Goal: Task Accomplishment & Management: Manage account settings

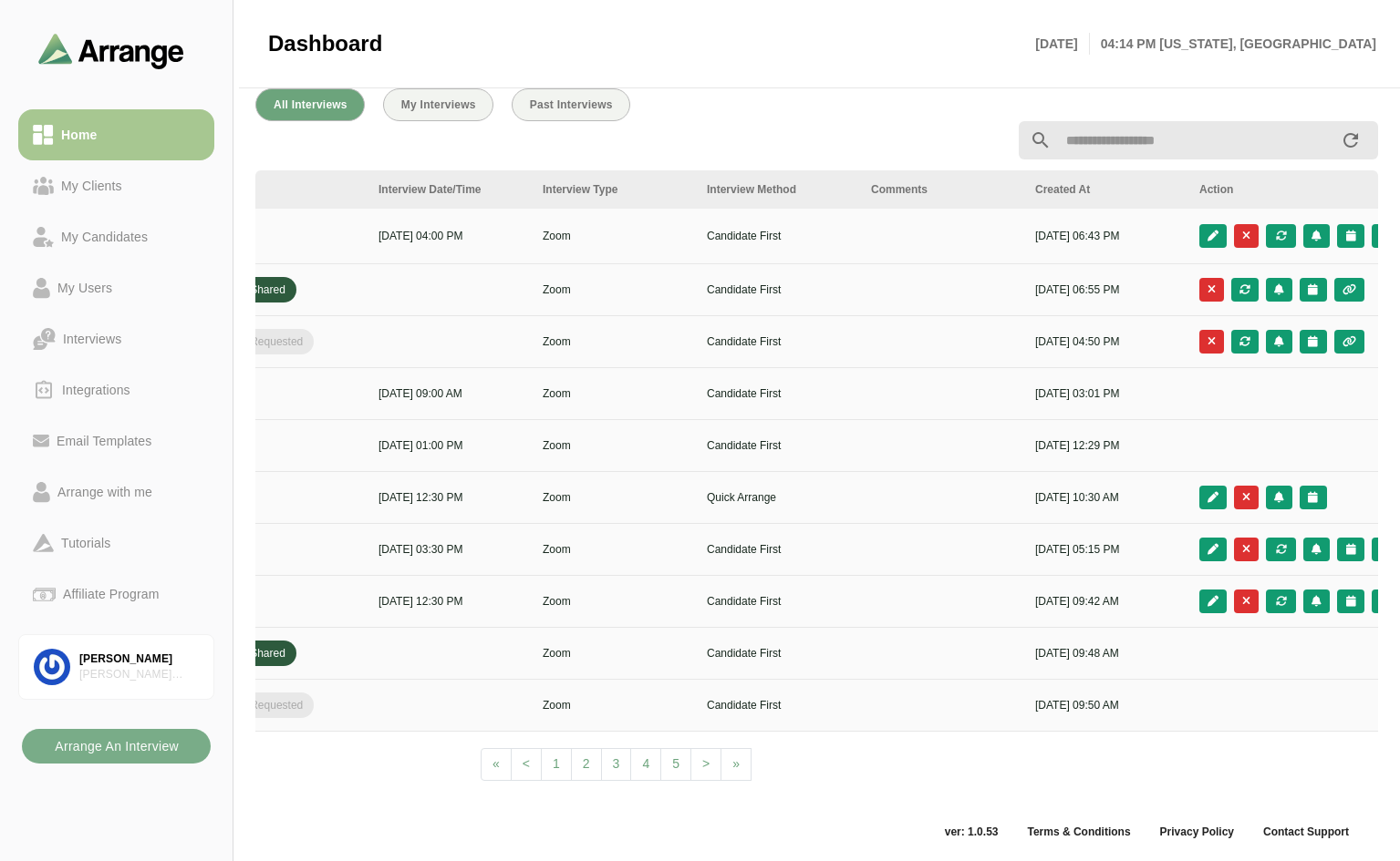
scroll to position [0, 660]
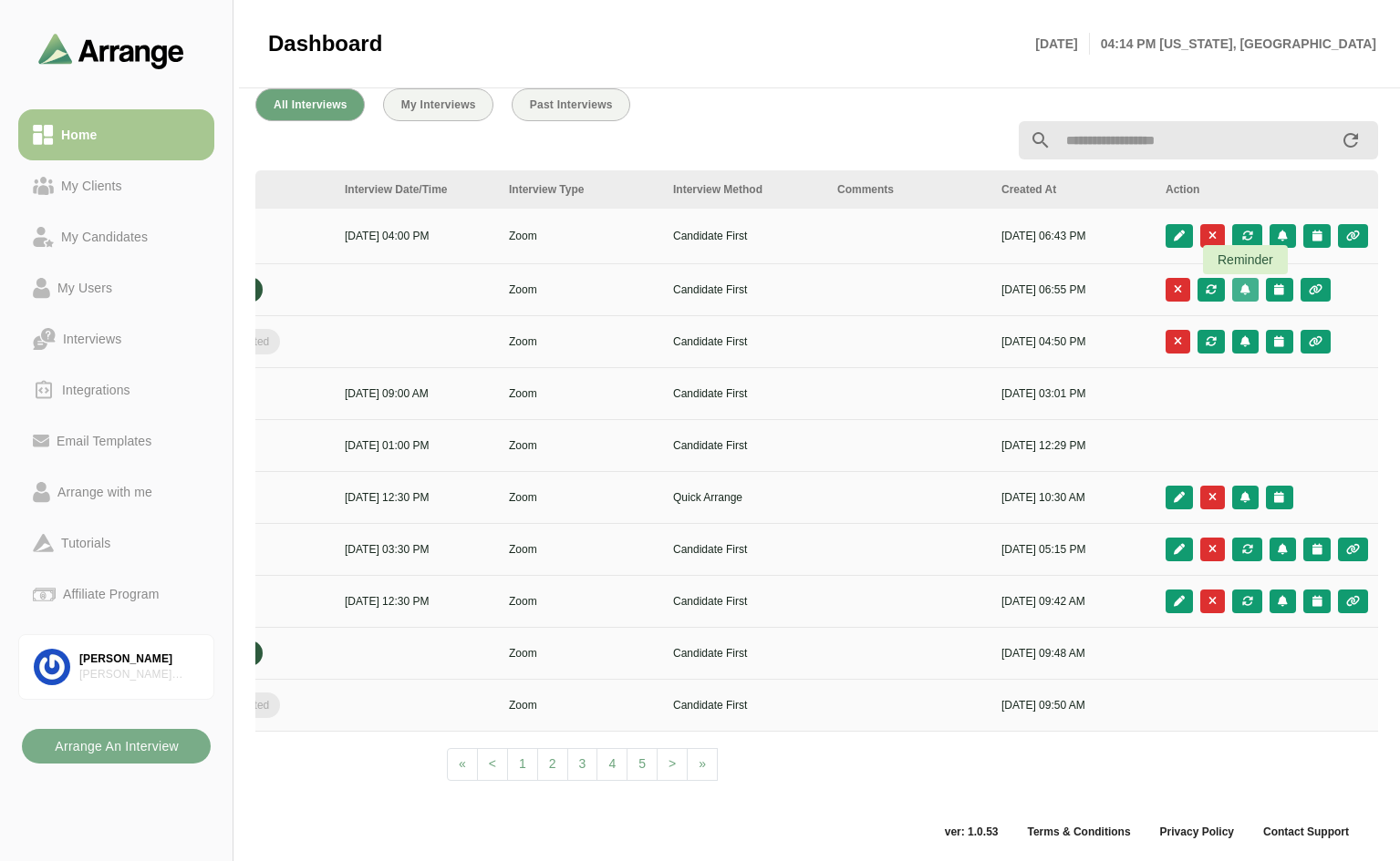
click at [1244, 284] on icon "button" at bounding box center [1245, 289] width 12 height 11
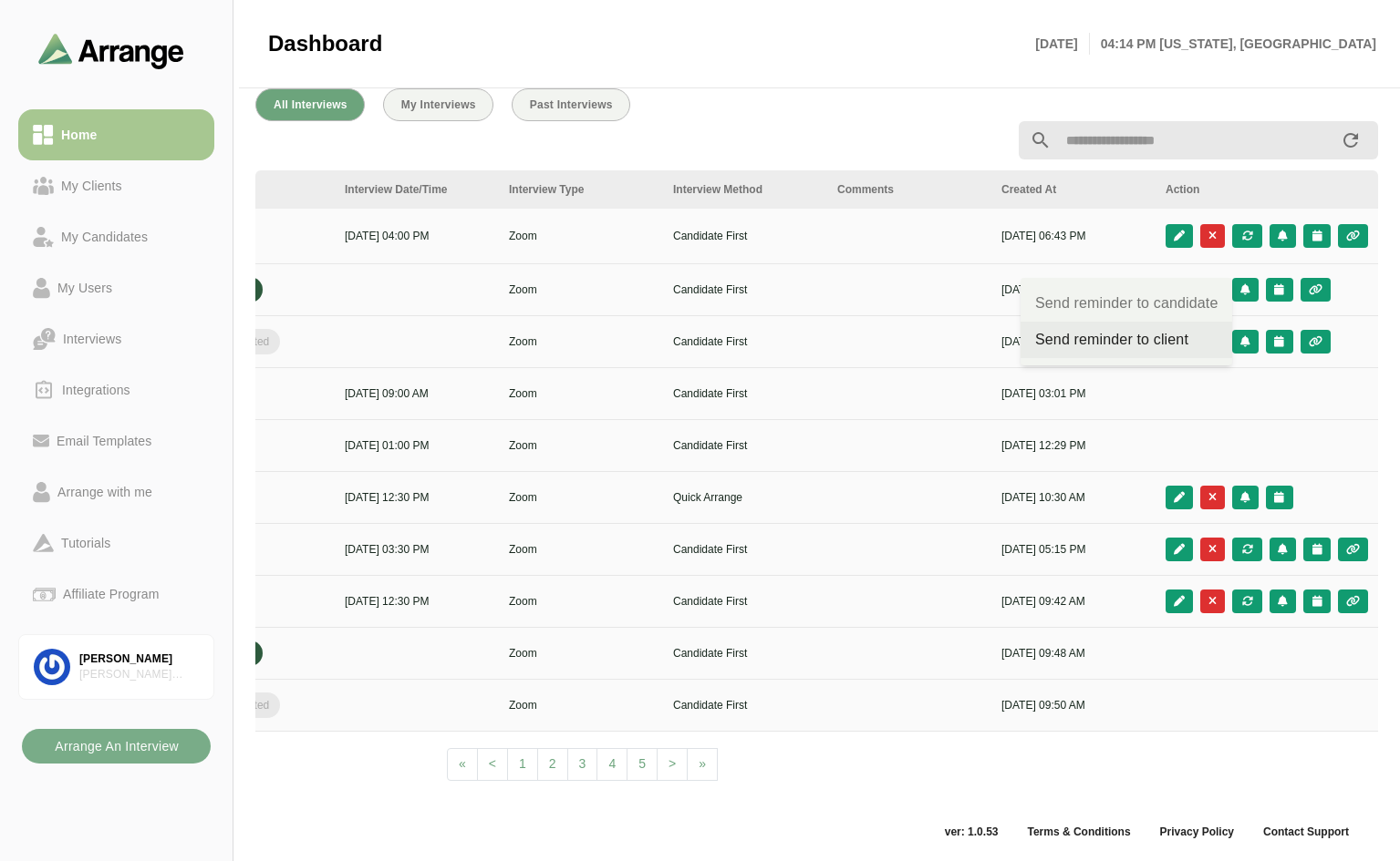
click at [1165, 331] on div "Send reminder to client" at bounding box center [1125, 340] width 182 height 22
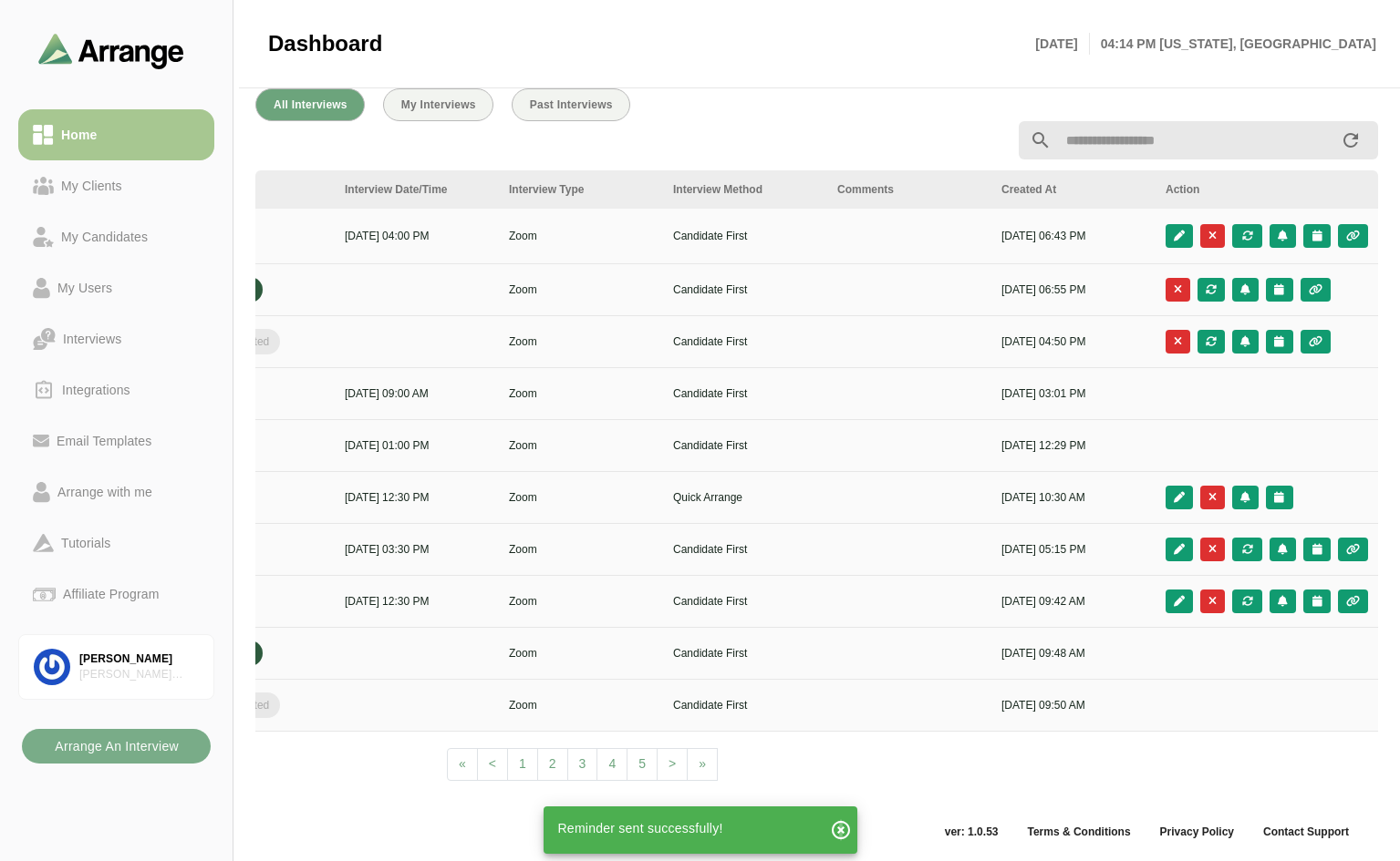
click at [841, 827] on icon "button" at bounding box center [840, 830] width 22 height 22
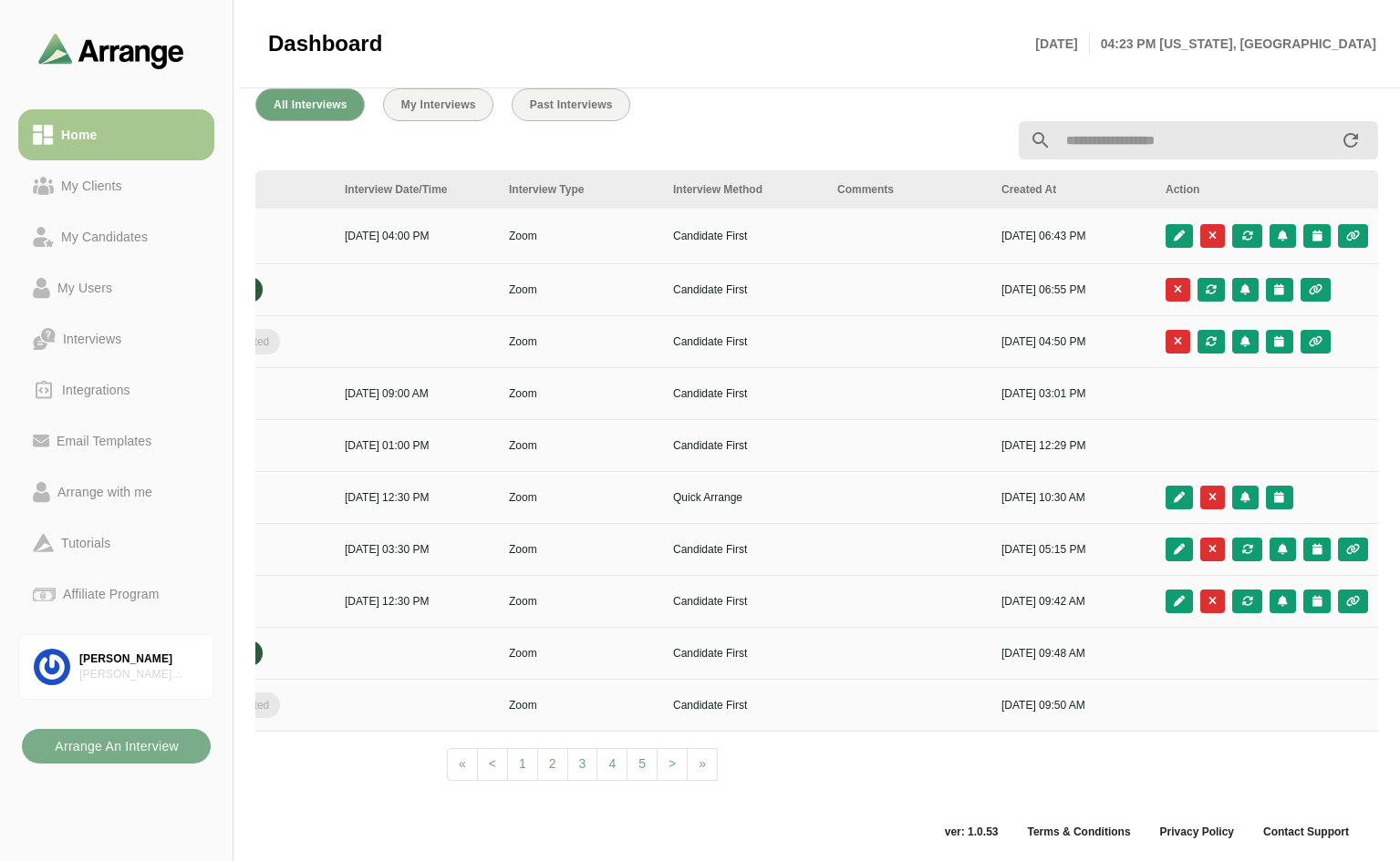
scroll to position [0, 0]
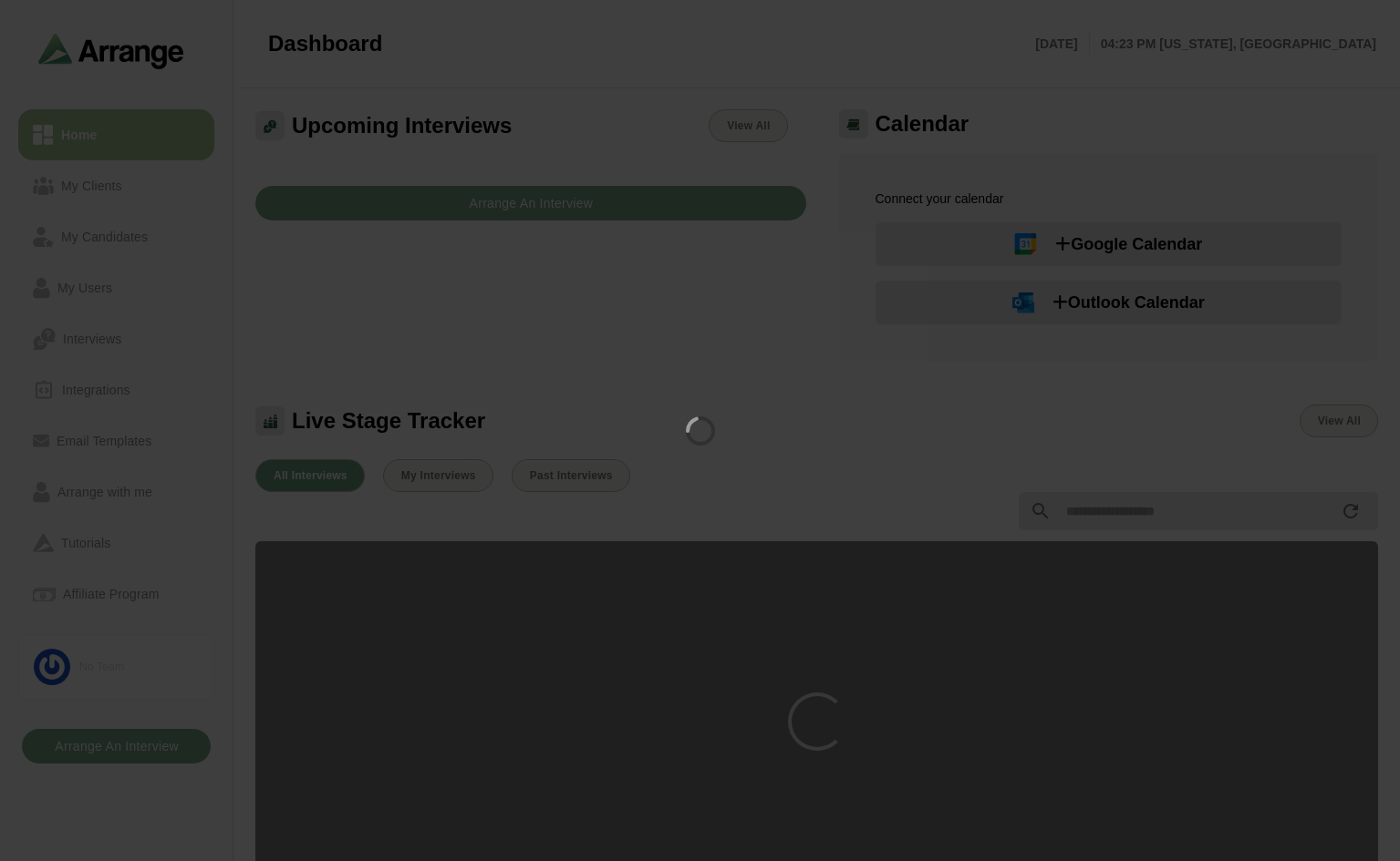
scroll to position [371, 0]
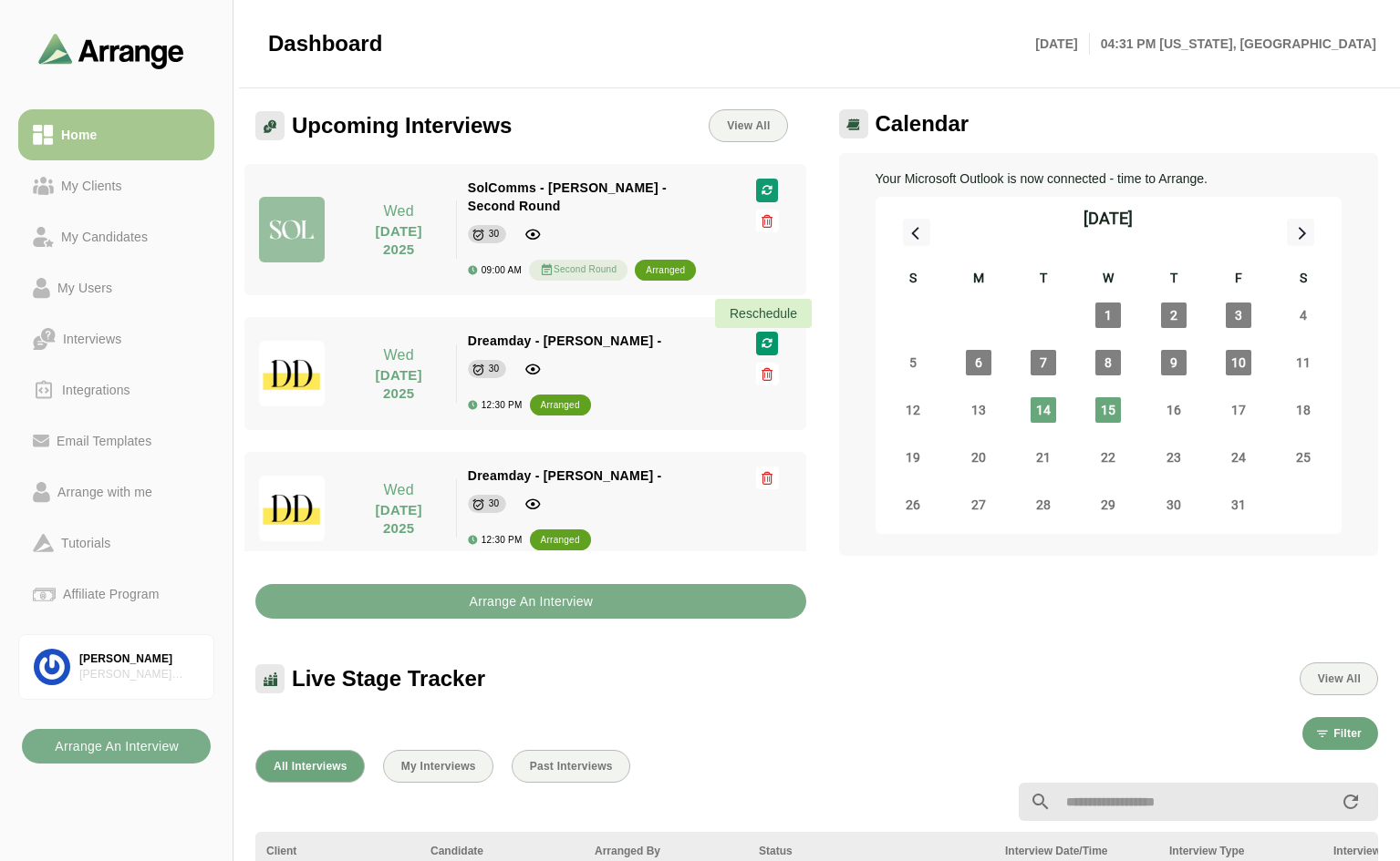
click at [763, 342] on icon "button" at bounding box center [766, 343] width 13 height 11
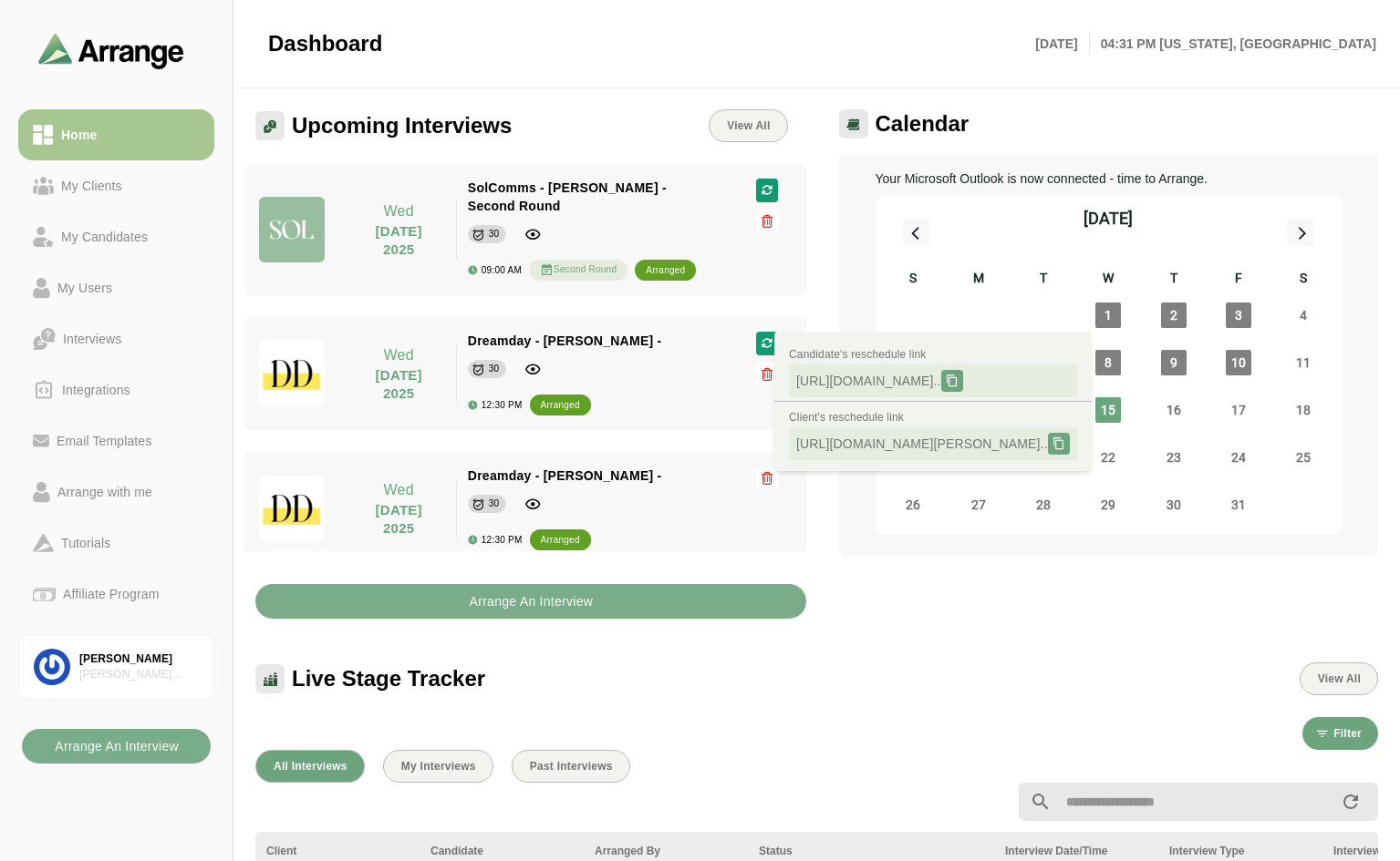
click at [639, 381] on div "Dreamday - Madeline Reid - 30 12:30 PM arranged" at bounding box center [591, 373] width 247 height 84
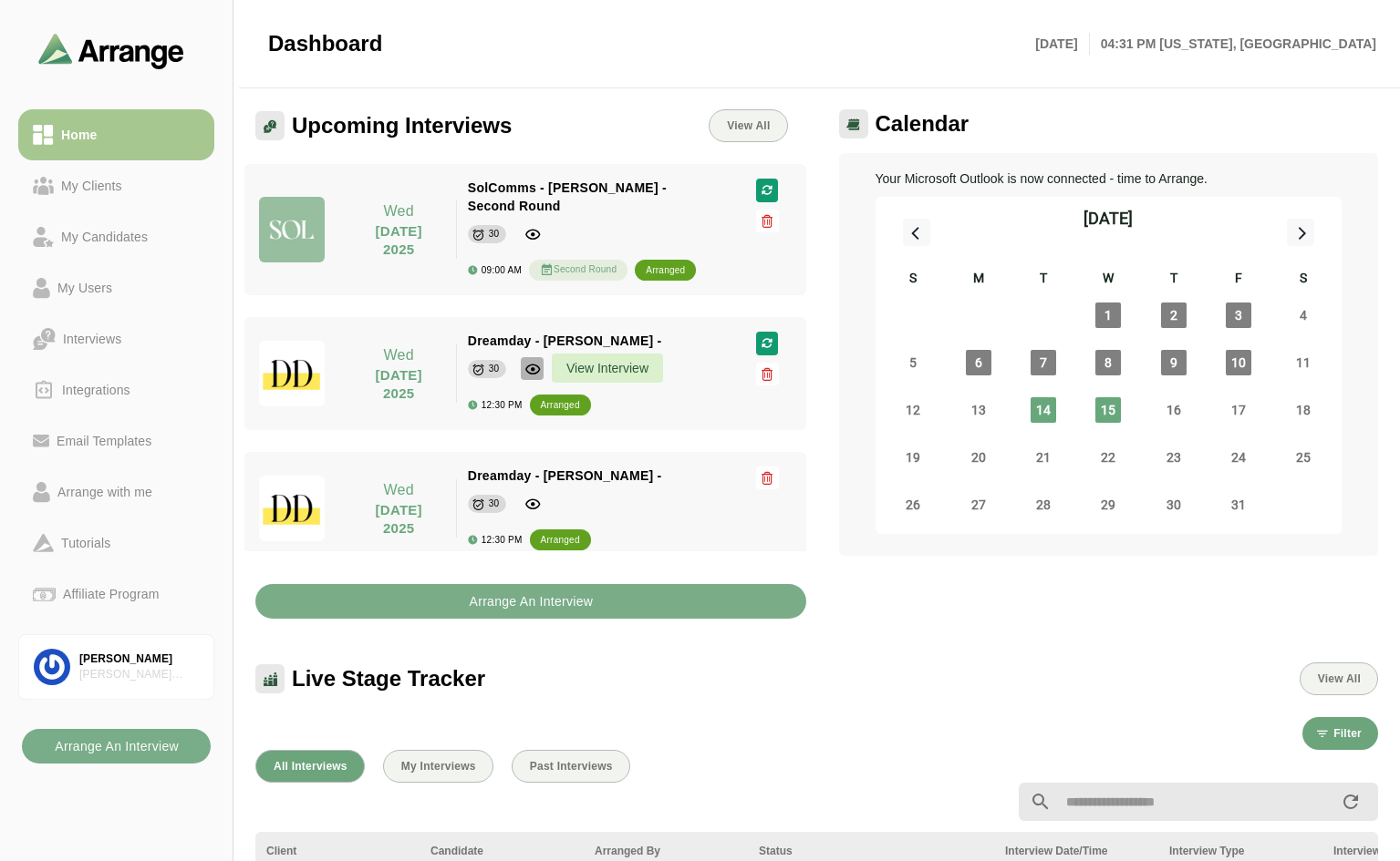
click at [537, 368] on icon "button" at bounding box center [532, 369] width 16 height 16
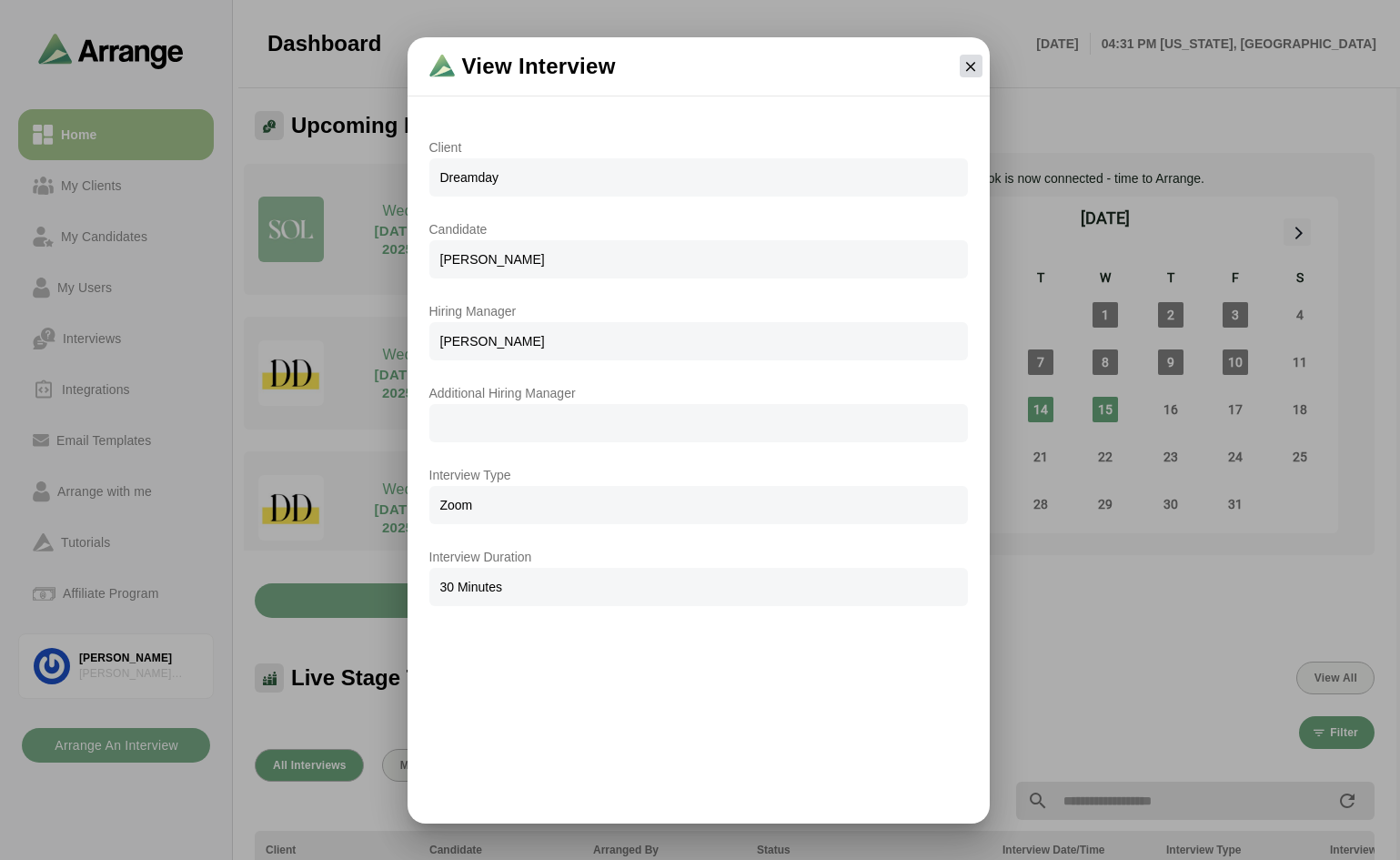
click at [968, 64] on icon "button" at bounding box center [970, 66] width 16 height 16
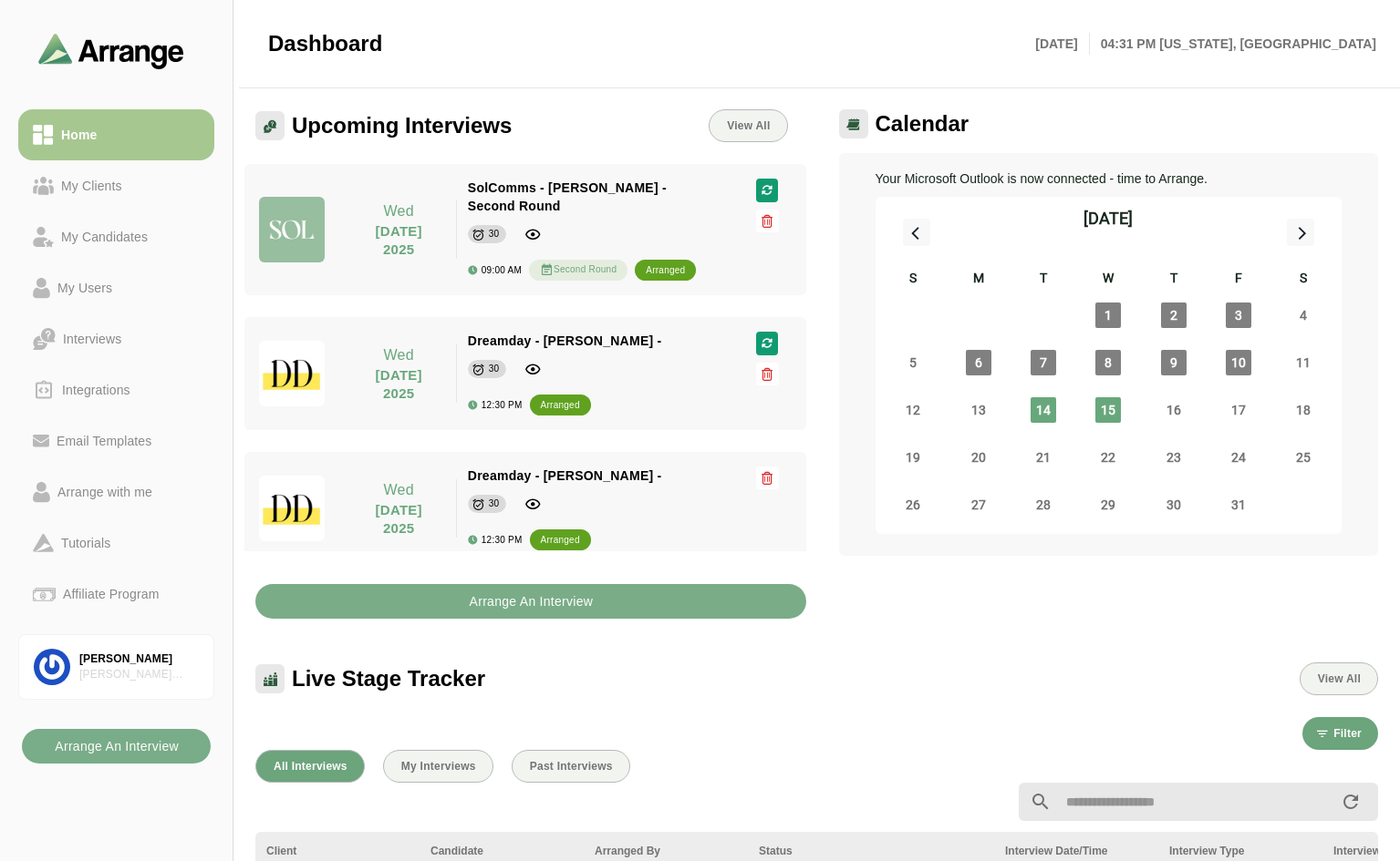
click at [497, 338] on span "Dreamday - [PERSON_NAME] -" at bounding box center [565, 340] width 195 height 14
click at [478, 374] on icon at bounding box center [478, 370] width 13 height 13
click at [760, 338] on icon "button" at bounding box center [766, 343] width 13 height 11
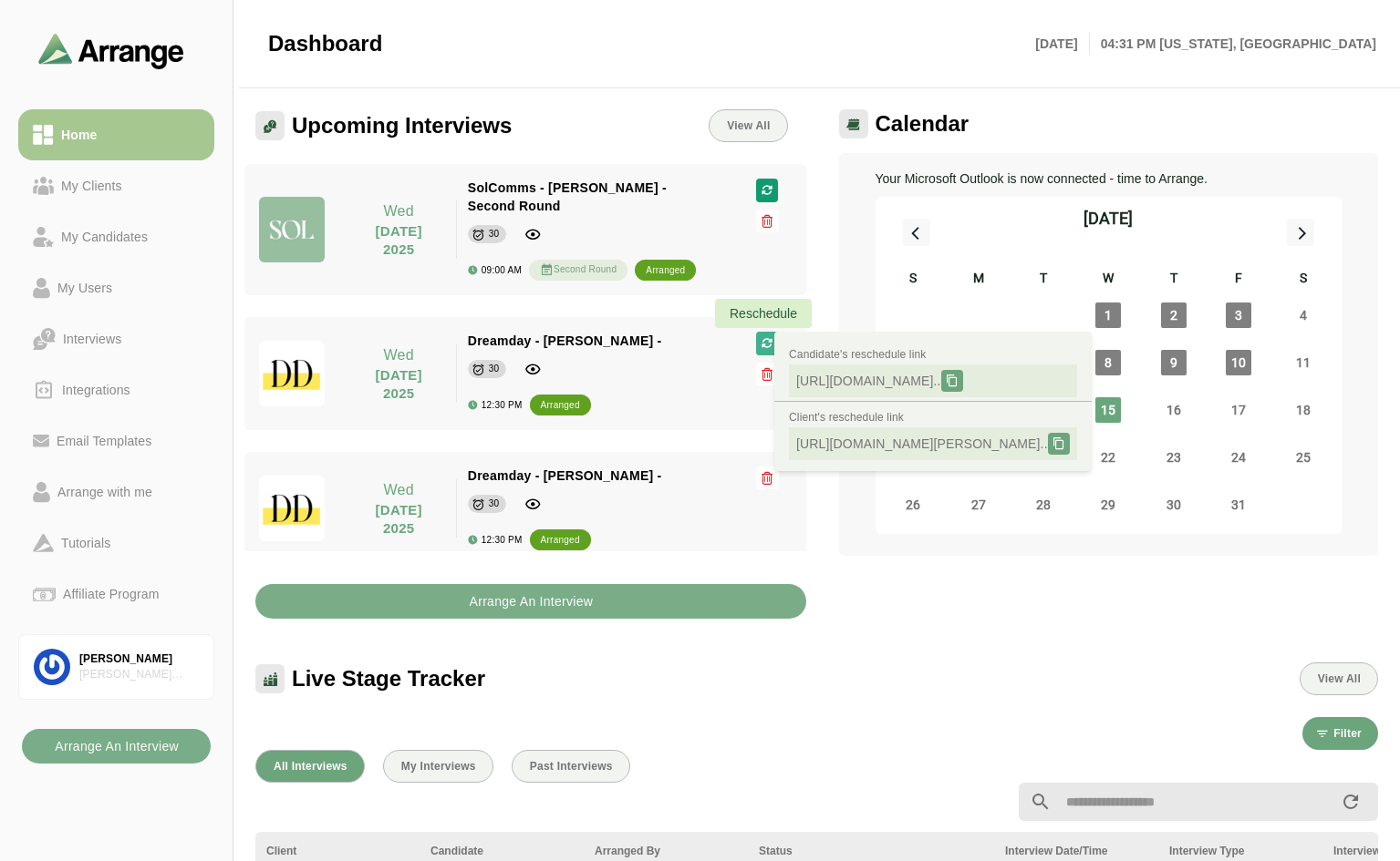
click at [760, 338] on icon "button" at bounding box center [766, 343] width 13 height 11
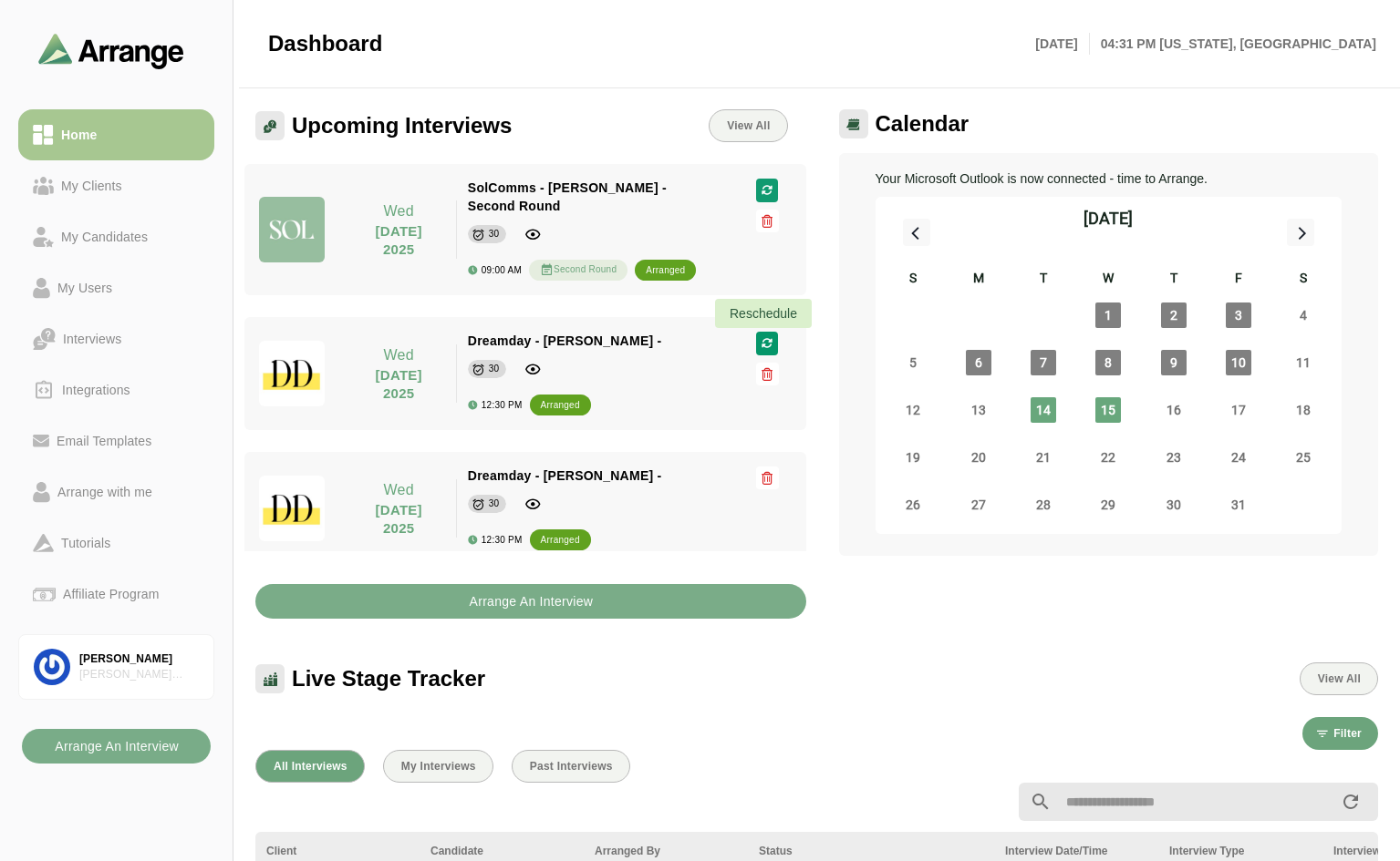
click at [760, 338] on icon "button" at bounding box center [766, 343] width 13 height 11
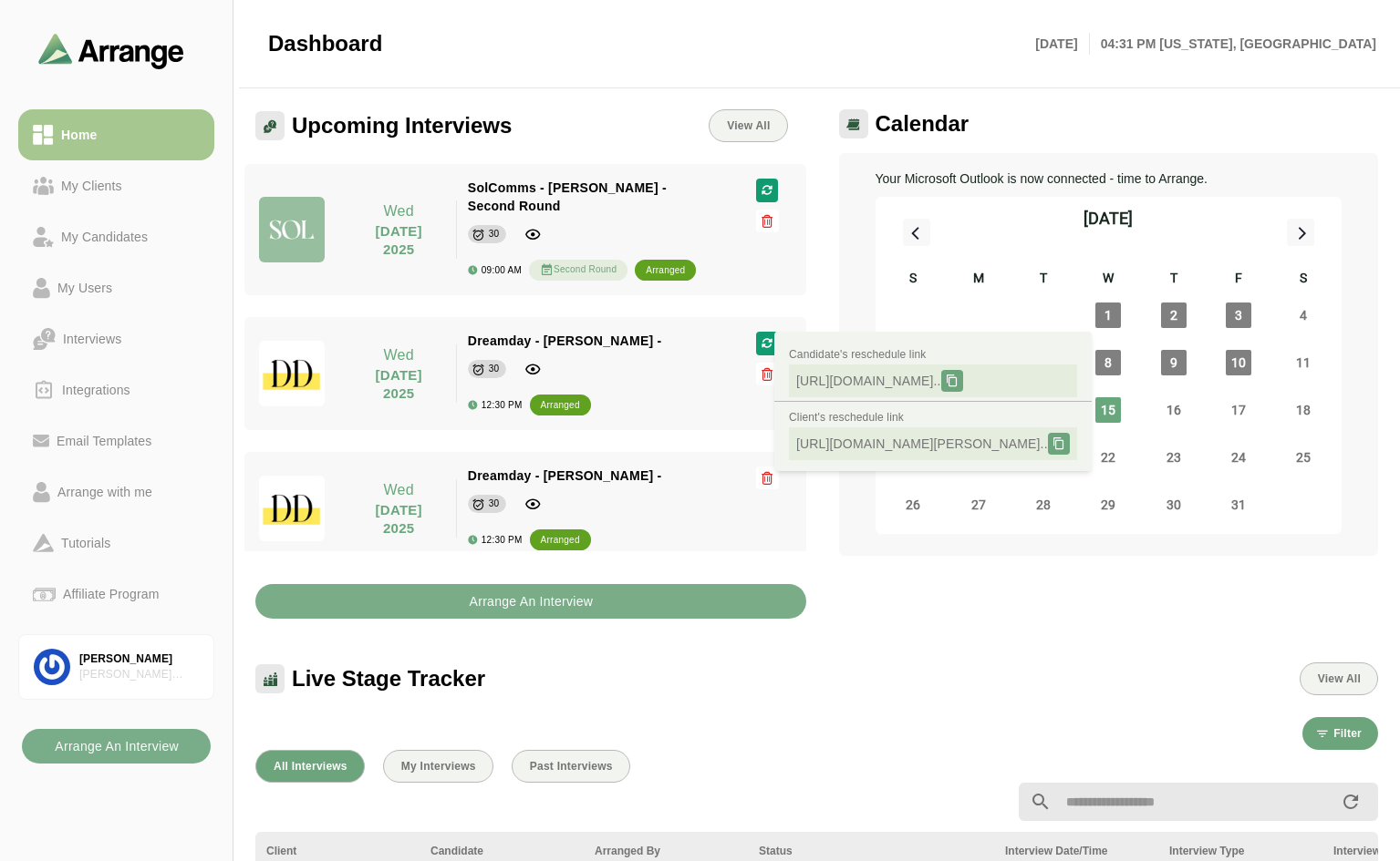
click at [627, 345] on span "Dreamday - [PERSON_NAME] -" at bounding box center [565, 340] width 195 height 14
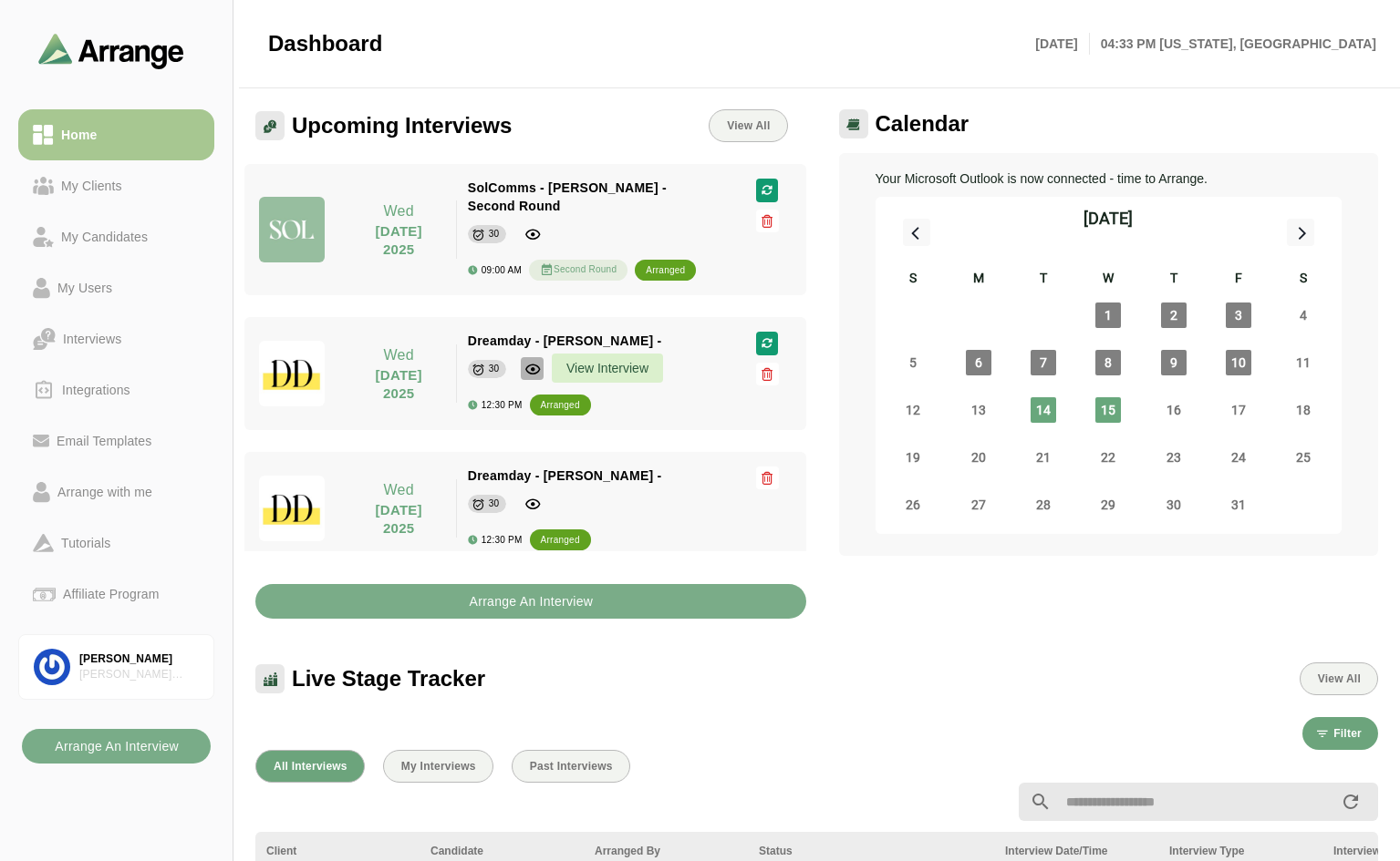
click at [524, 368] on icon "button" at bounding box center [532, 369] width 16 height 16
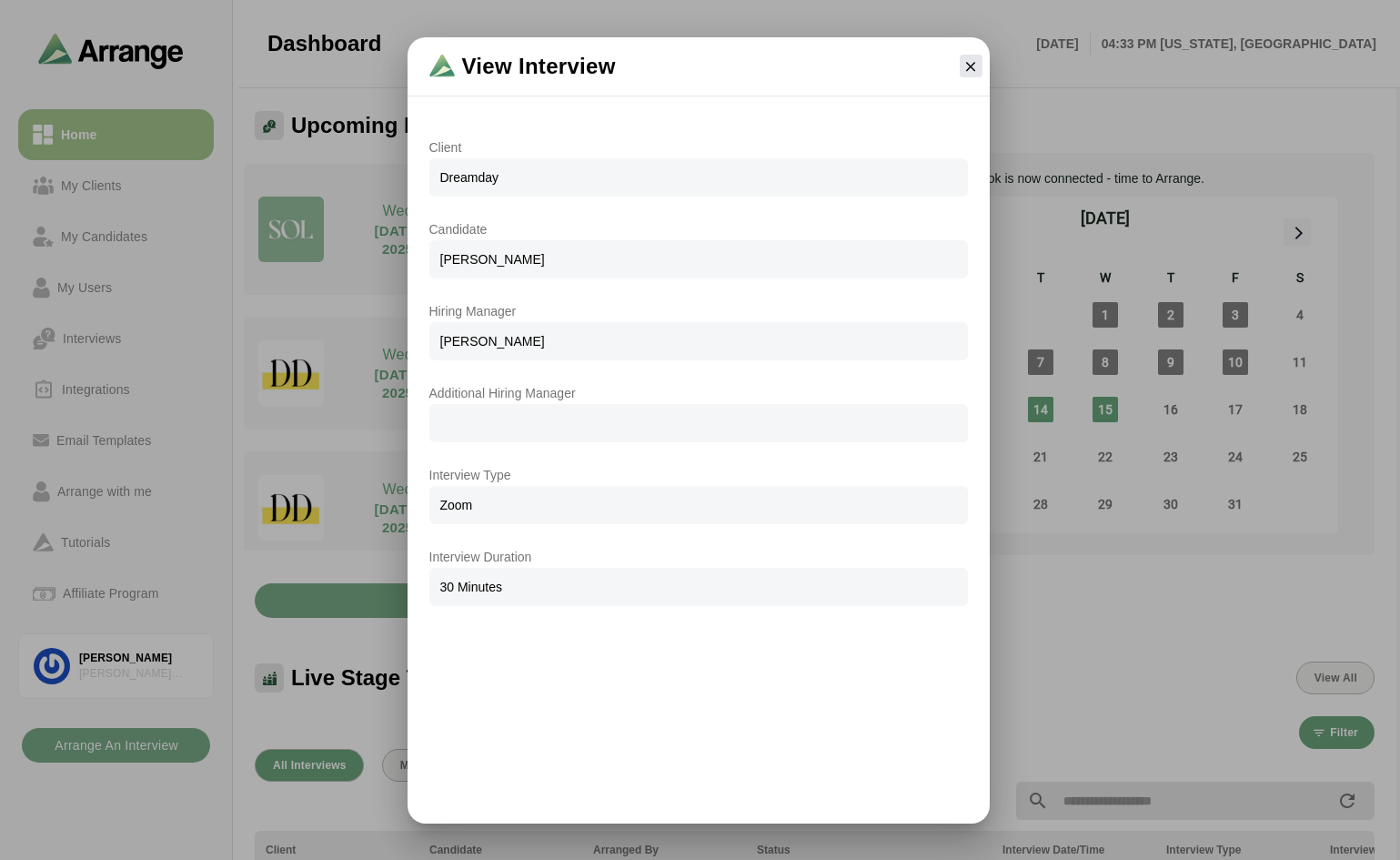
click at [597, 64] on span "View Interview" at bounding box center [539, 66] width 154 height 29
click at [980, 66] on button "button" at bounding box center [971, 66] width 23 height 23
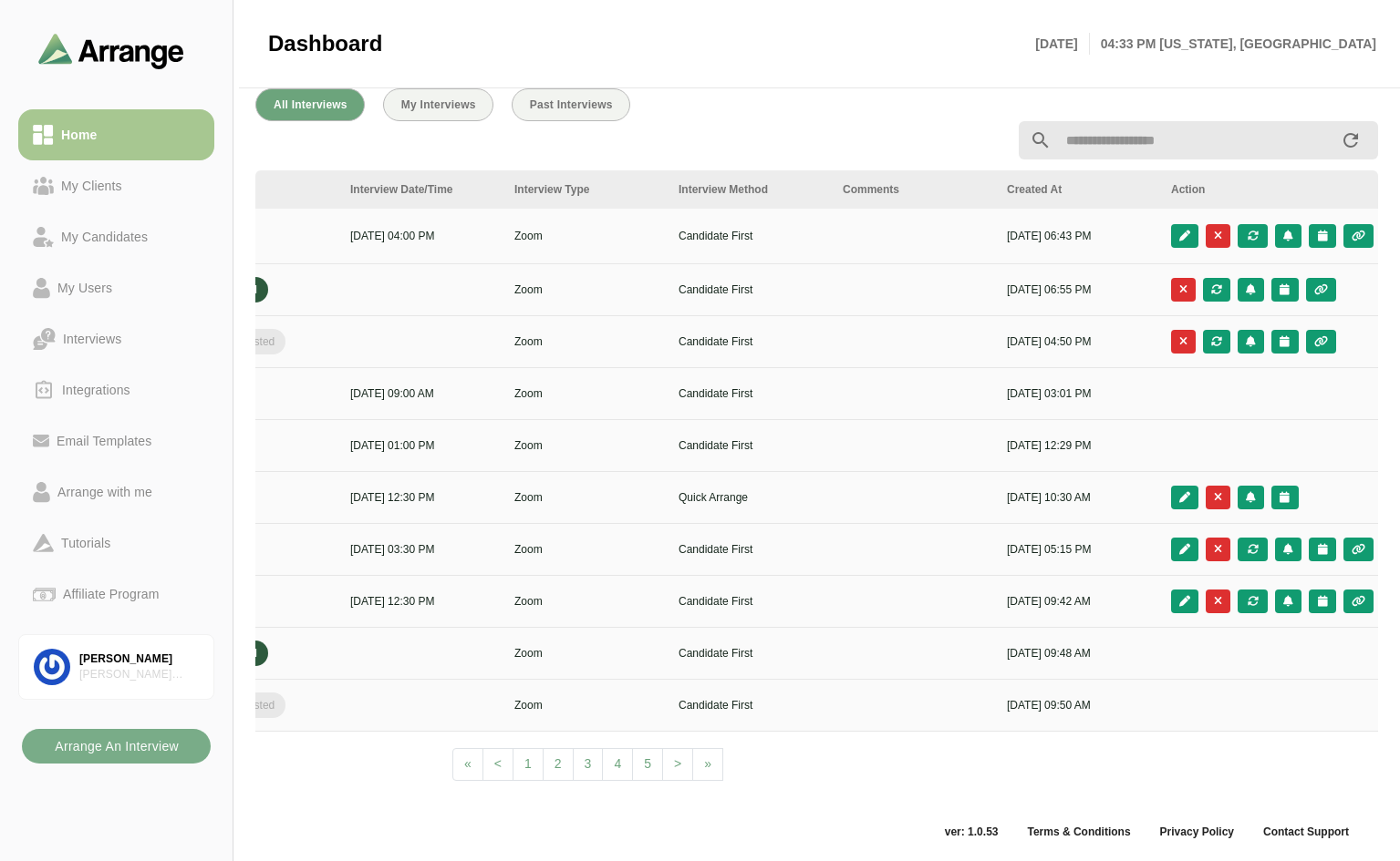
scroll to position [0, 660]
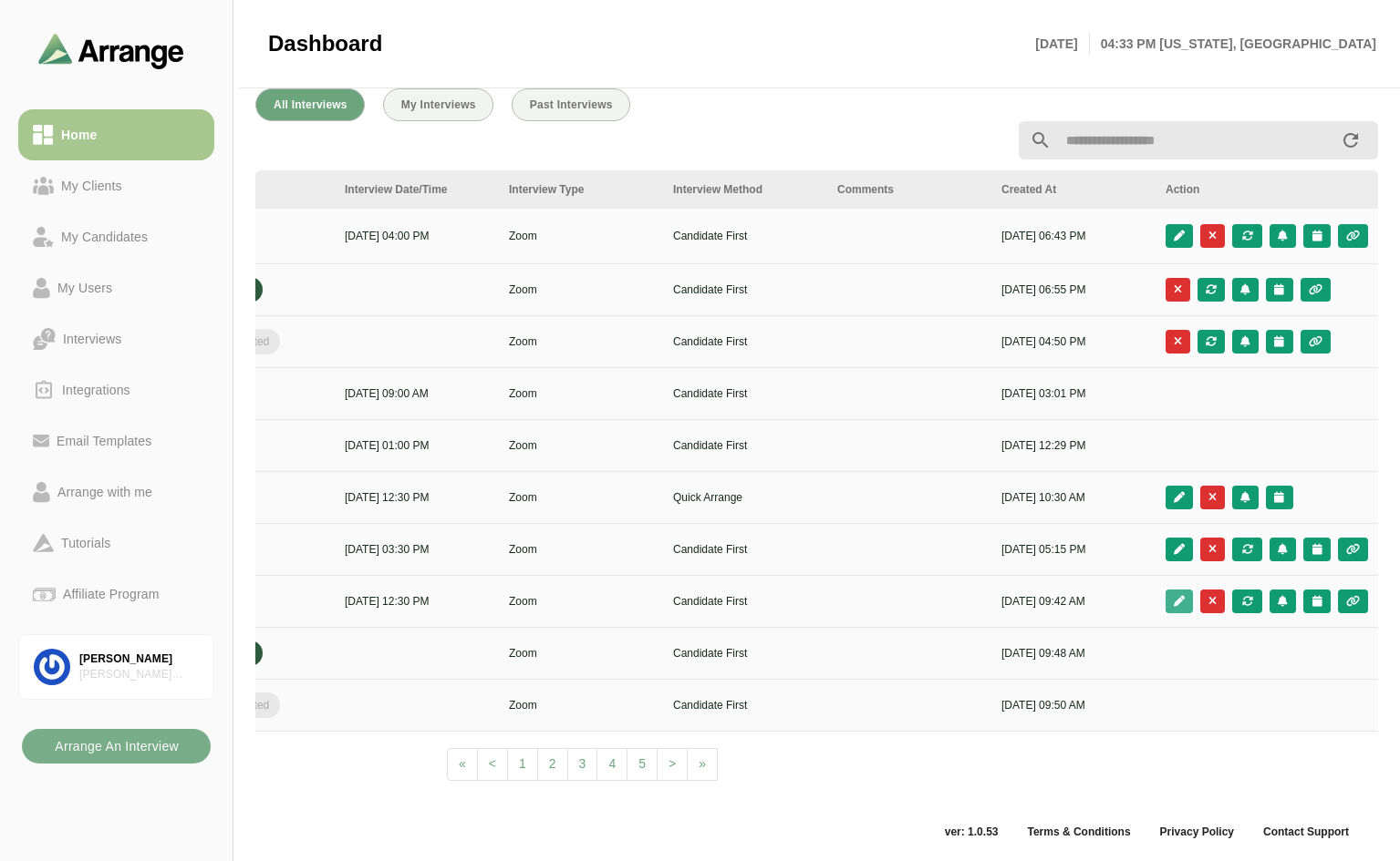
click at [1172, 593] on button "button" at bounding box center [1178, 601] width 27 height 24
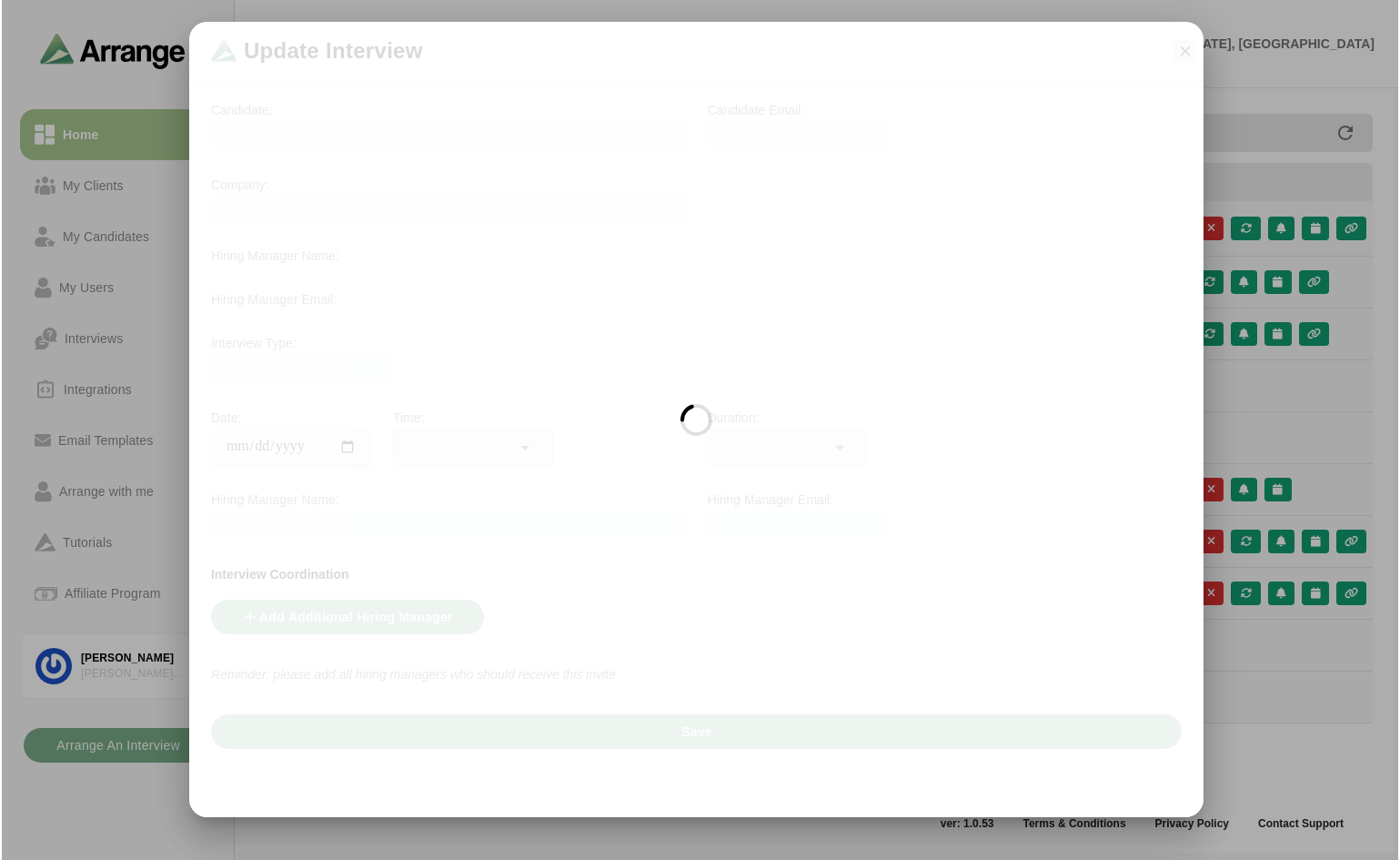
scroll to position [0, 0]
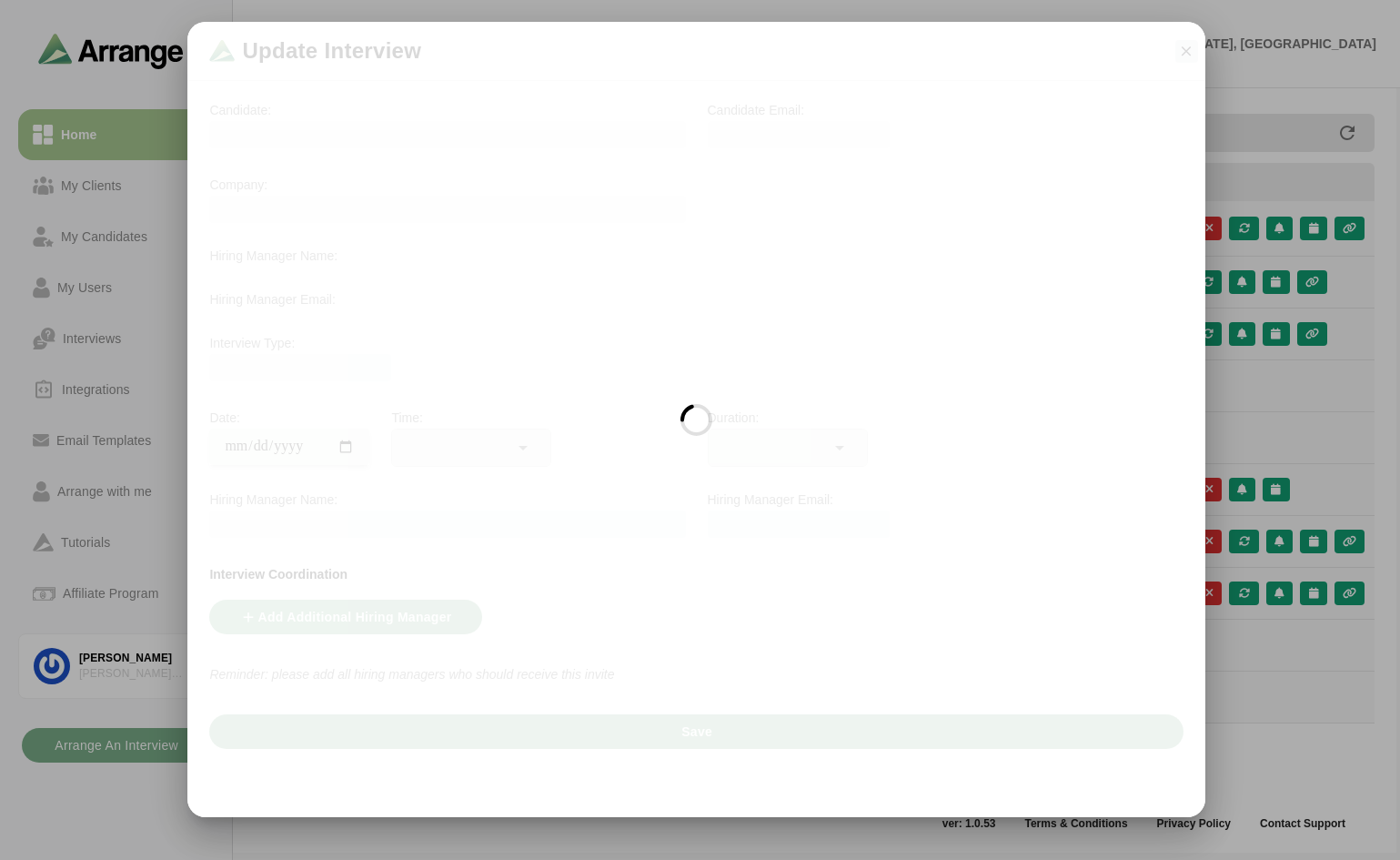
type input "**********"
type input "********"
type input "**"
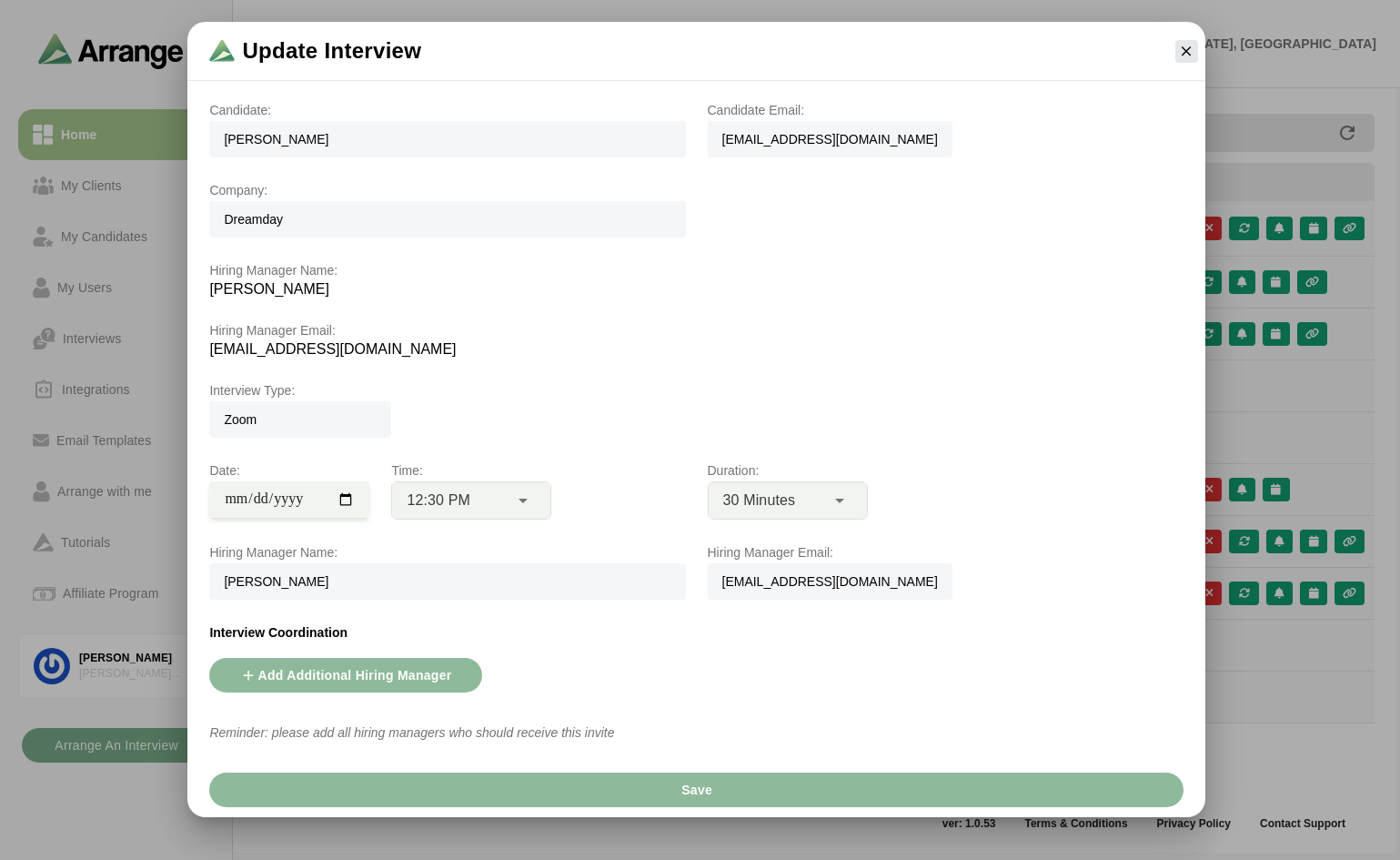
click at [341, 501] on input "**********" at bounding box center [289, 500] width 161 height 37
type input "**********"
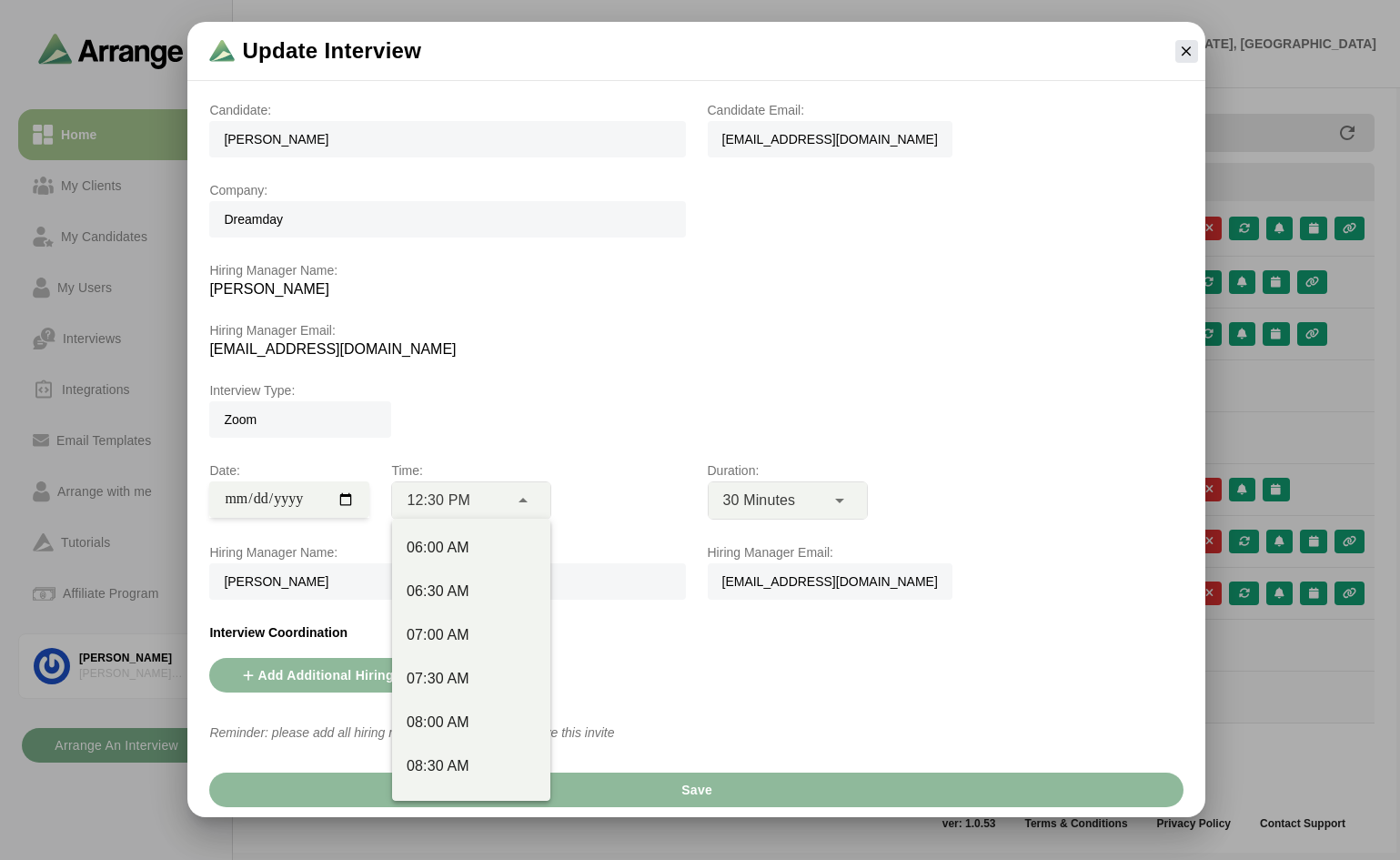
click at [532, 500] on icon at bounding box center [523, 500] width 22 height 22
click at [451, 596] on div "04:00 PM" at bounding box center [471, 602] width 129 height 22
type input "********"
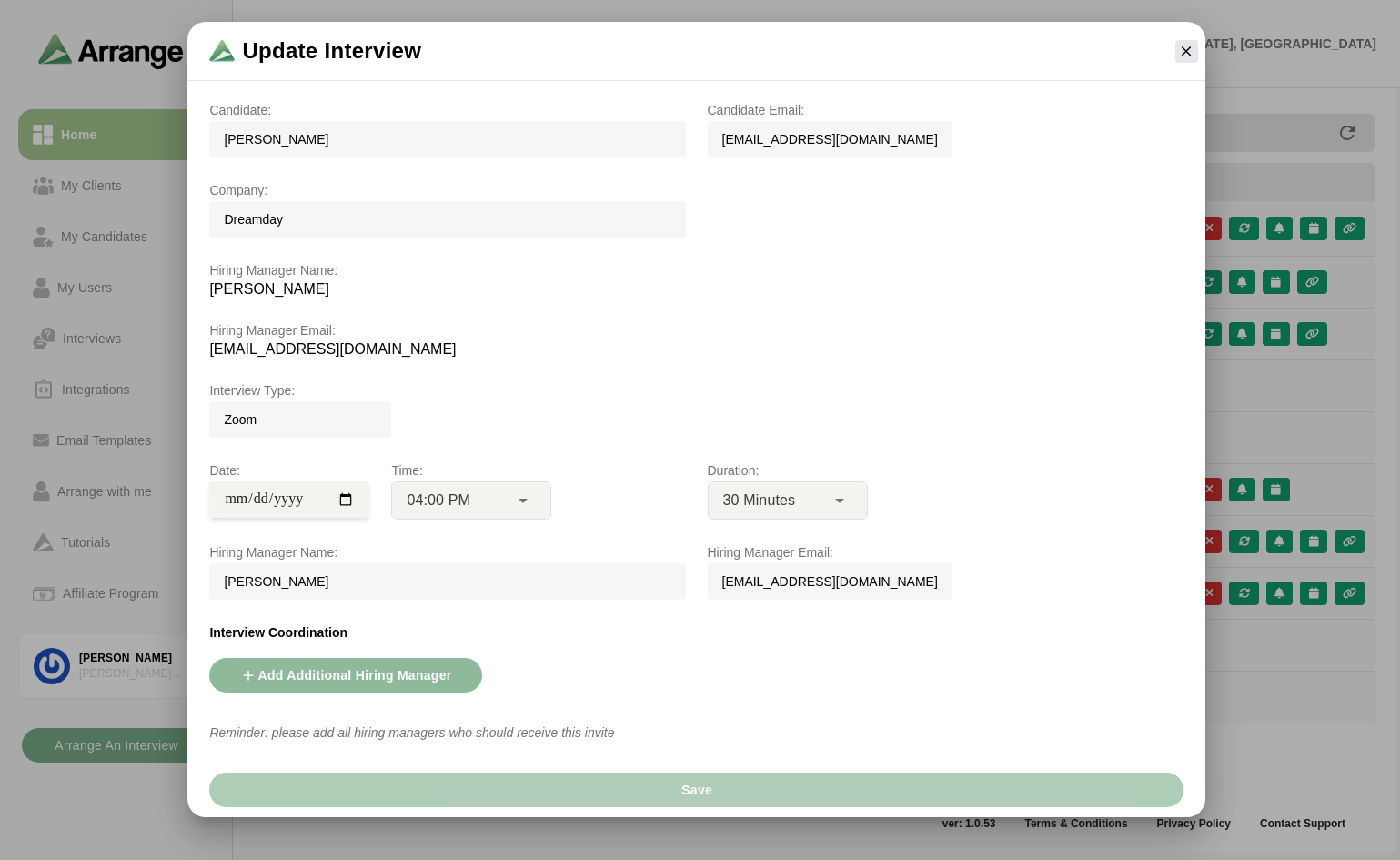
click at [683, 783] on span "Save" at bounding box center [696, 790] width 32 height 35
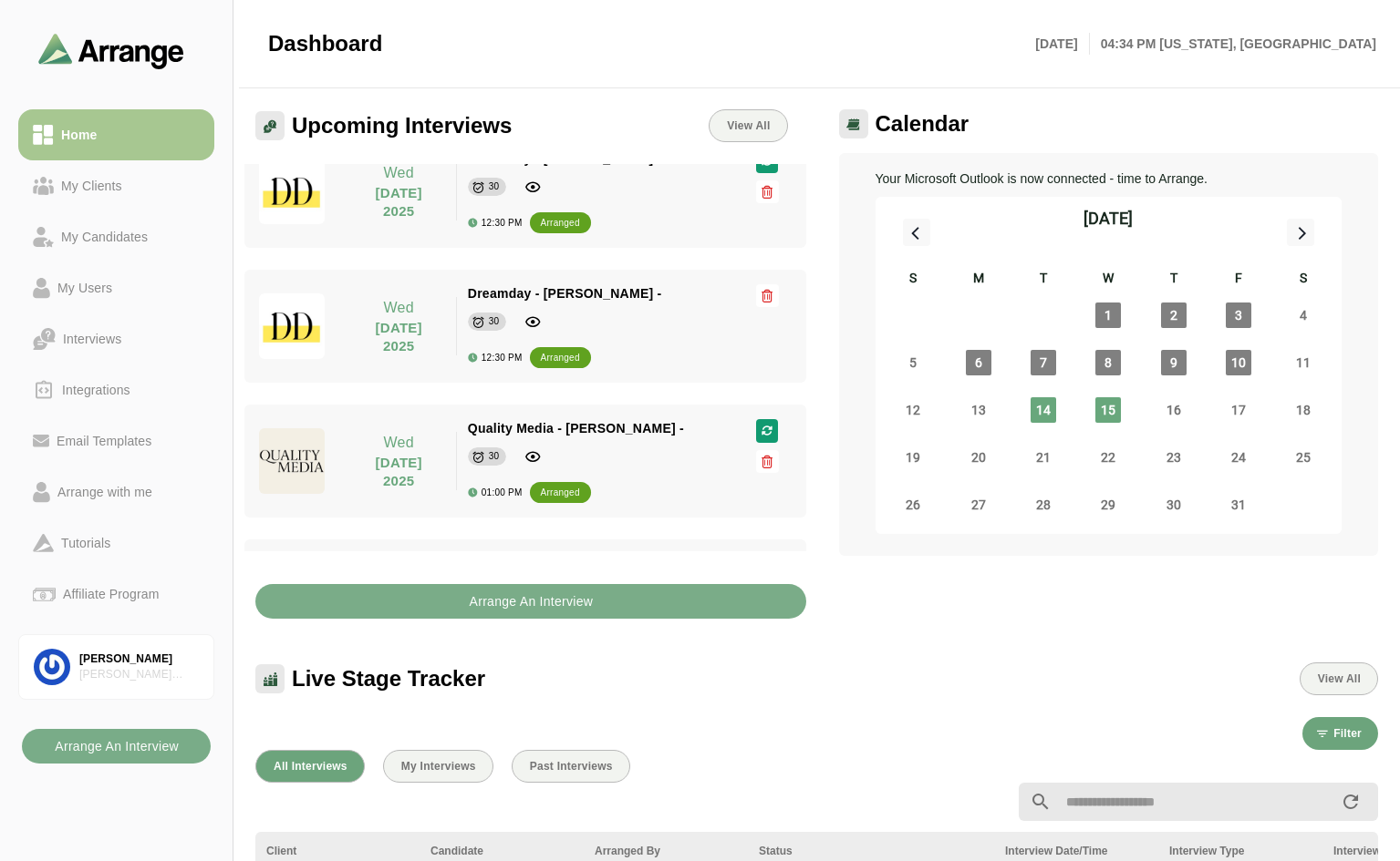
scroll to position [0, 0]
